Goal: Task Accomplishment & Management: Complete application form

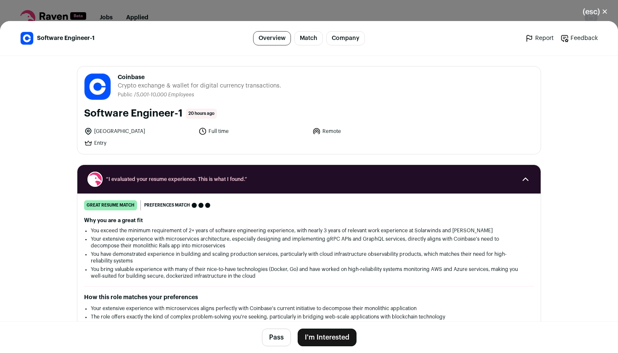
click at [319, 345] on button "I'm Interested" at bounding box center [327, 337] width 59 height 18
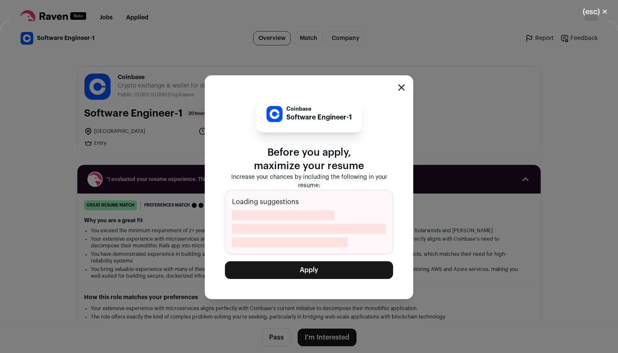
click at [333, 276] on button "Apply" at bounding box center [309, 270] width 168 height 18
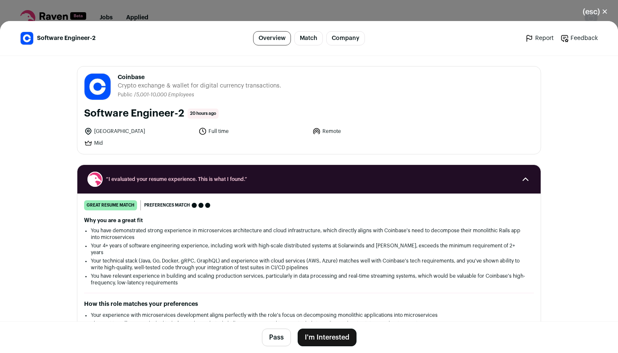
click at [315, 331] on button "I'm Interested" at bounding box center [327, 337] width 59 height 18
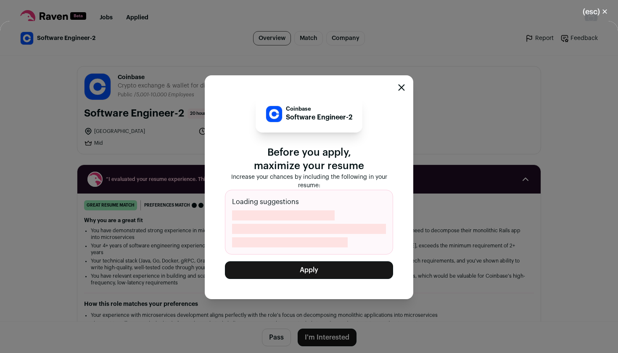
click at [313, 272] on button "Apply" at bounding box center [309, 270] width 168 height 18
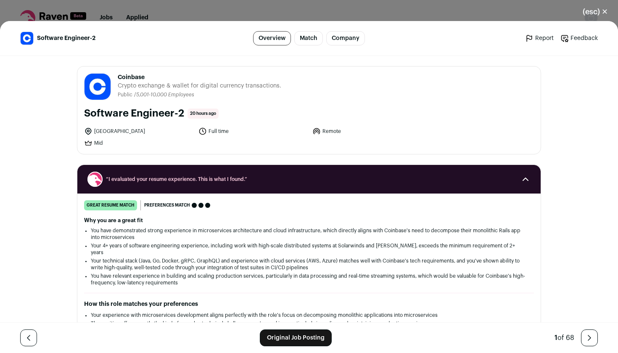
click at [601, 11] on button "(esc) ✕" at bounding box center [595, 12] width 45 height 18
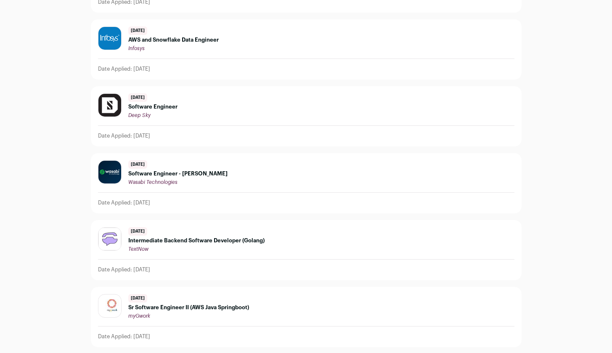
scroll to position [4269, 0]
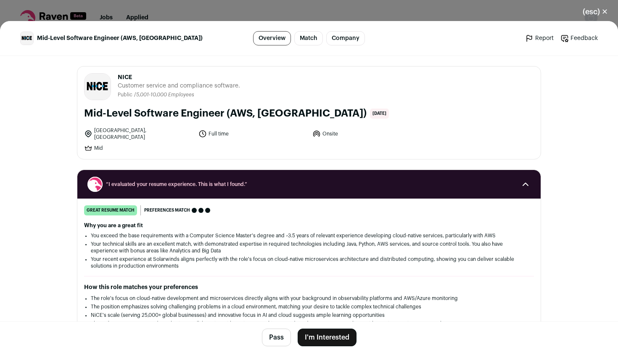
click at [317, 332] on button "I'm Interested" at bounding box center [327, 337] width 59 height 18
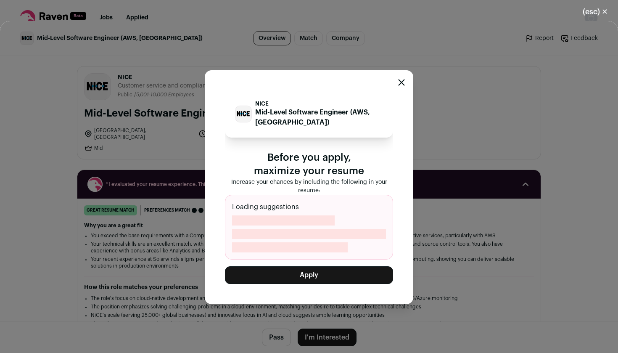
click at [311, 274] on button "Apply" at bounding box center [309, 275] width 168 height 18
